Goal: Information Seeking & Learning: Learn about a topic

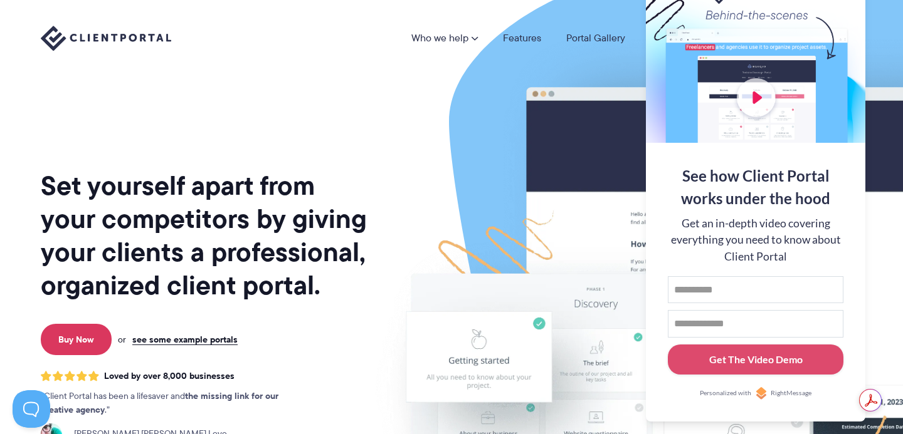
click at [532, 69] on div "Who we help Who we help View pricing Agencies See how Client Portal can help gi…" at bounding box center [451, 38] width 903 height 76
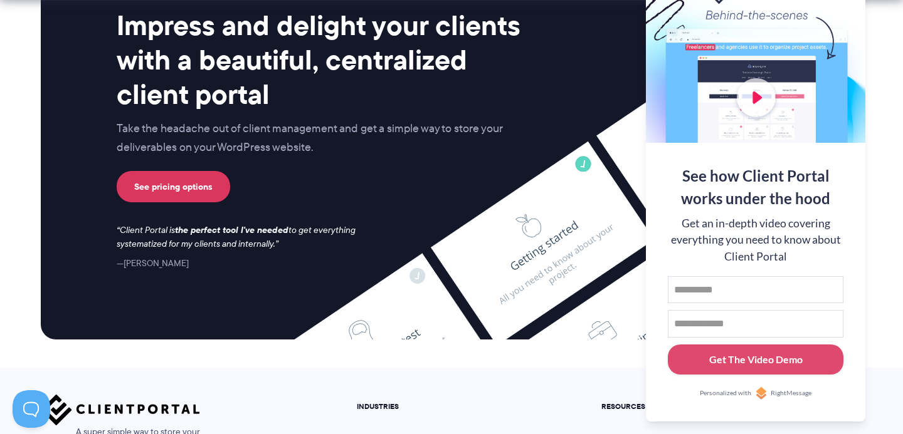
scroll to position [5318, 0]
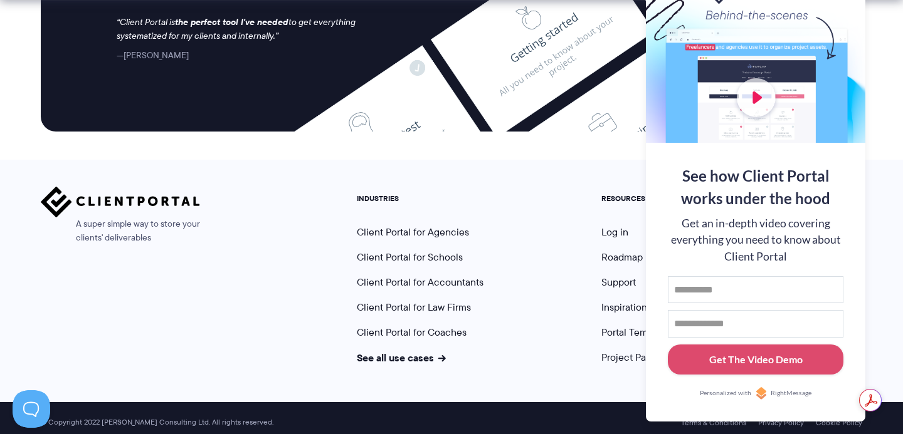
click at [844, 411] on div "See how Client Portal works under the hood Get an in-depth video covering every…" at bounding box center [755, 282] width 219 height 279
click at [784, 293] on input "First name" at bounding box center [754, 290] width 175 height 28
click at [755, 205] on div "See how Client Portal works under the hood" at bounding box center [754, 187] width 175 height 45
click at [884, 11] on button at bounding box center [886, 15] width 15 height 15
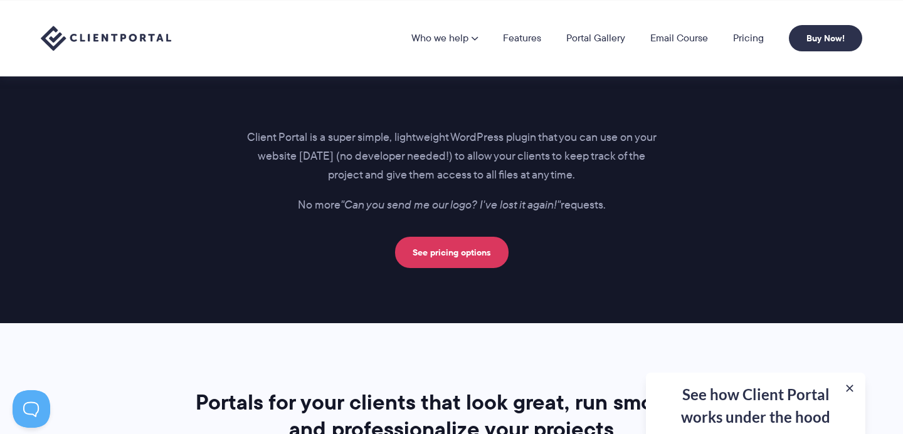
scroll to position [1758, 0]
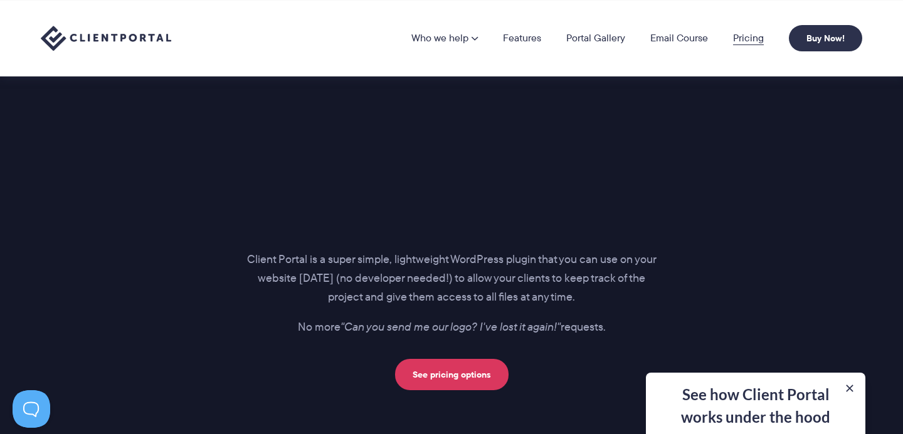
click at [745, 36] on link "Pricing" at bounding box center [748, 38] width 31 height 10
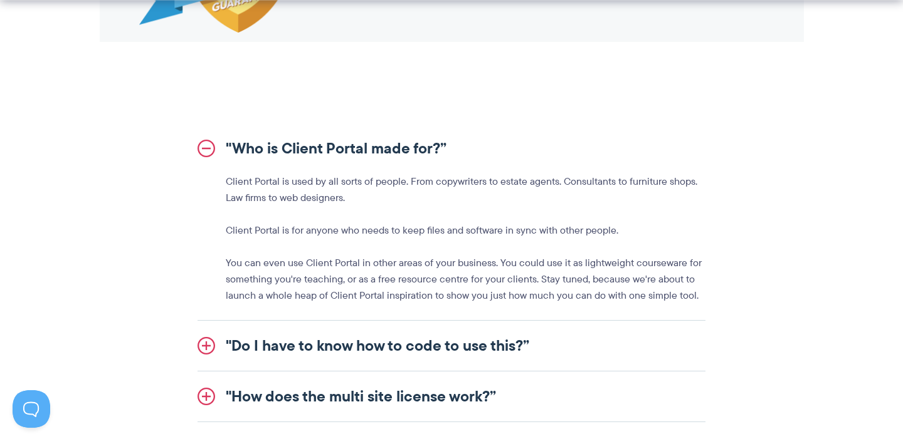
scroll to position [1604, 0]
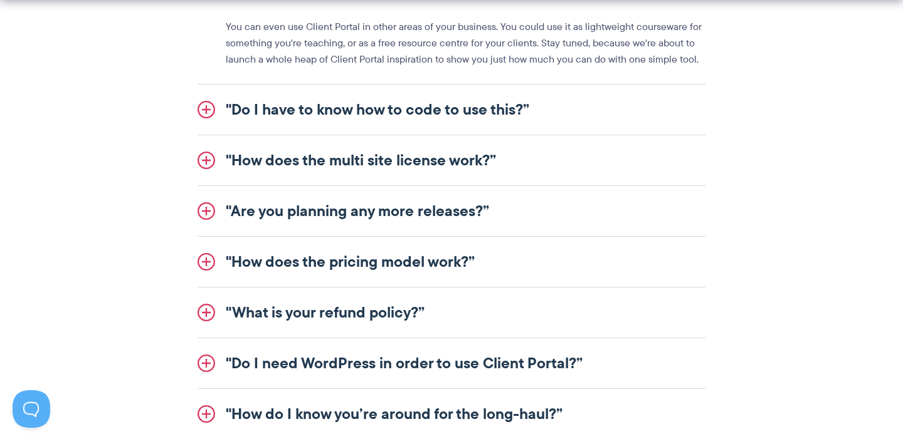
click at [453, 256] on link ""How does the pricing model work?”" at bounding box center [451, 262] width 508 height 50
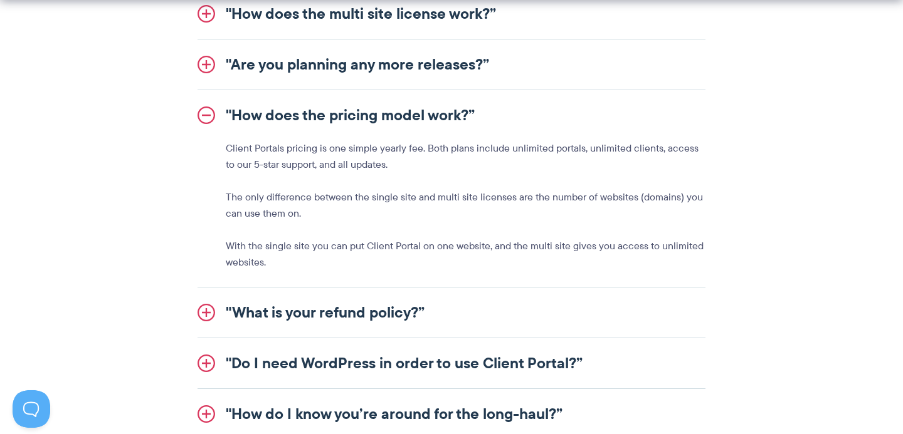
click at [385, 60] on link ""Are you planning any more releases?”" at bounding box center [451, 64] width 508 height 50
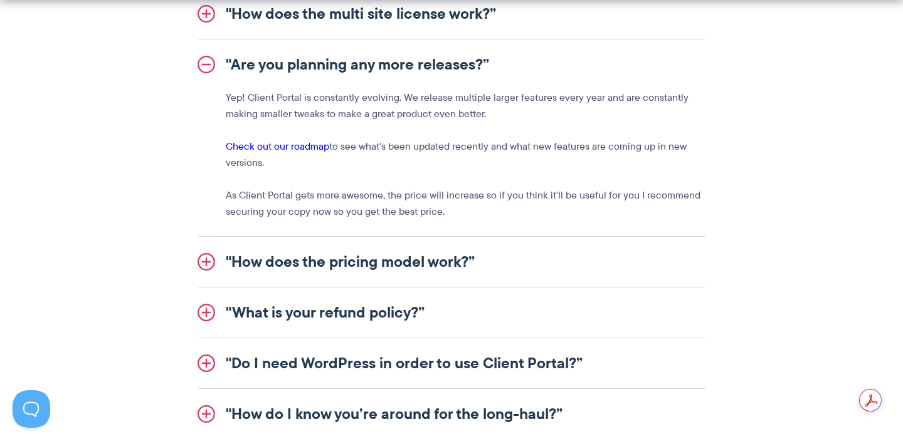
click at [414, 357] on link ""Do I need WordPress in order to use Client Portal?”" at bounding box center [451, 363] width 508 height 50
